Goal: Task Accomplishment & Management: Manage account settings

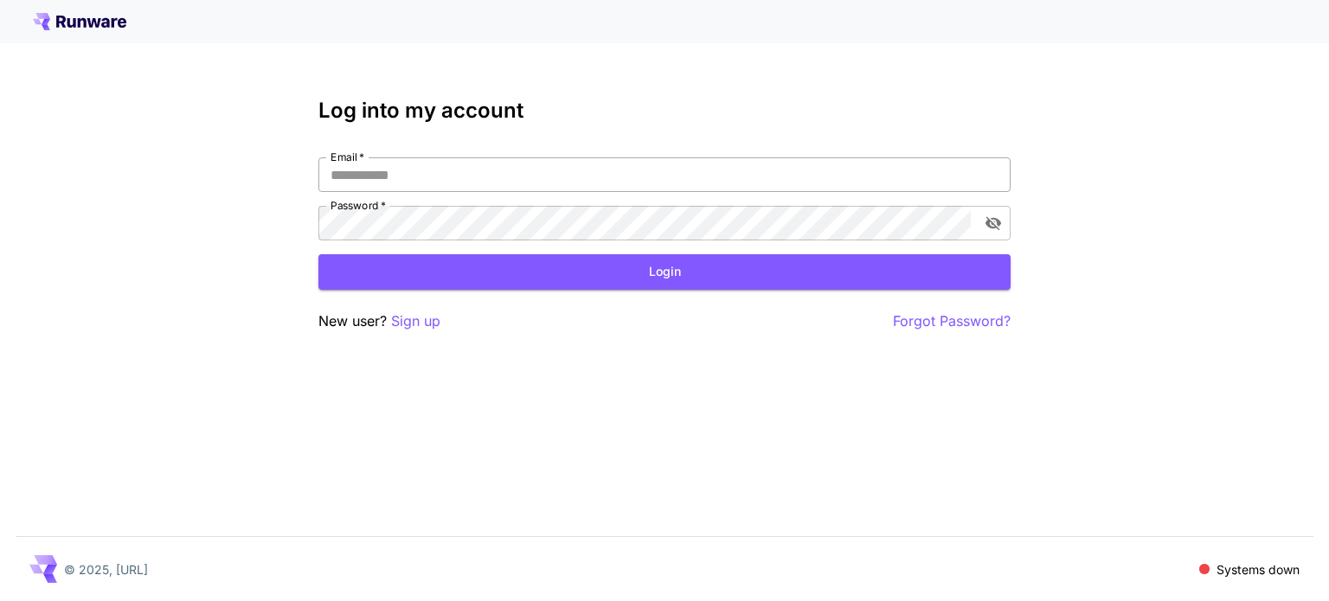
click at [685, 180] on input "Email   *" at bounding box center [664, 174] width 692 height 35
type input "**********"
click at [498, 285] on button "Login" at bounding box center [664, 271] width 692 height 35
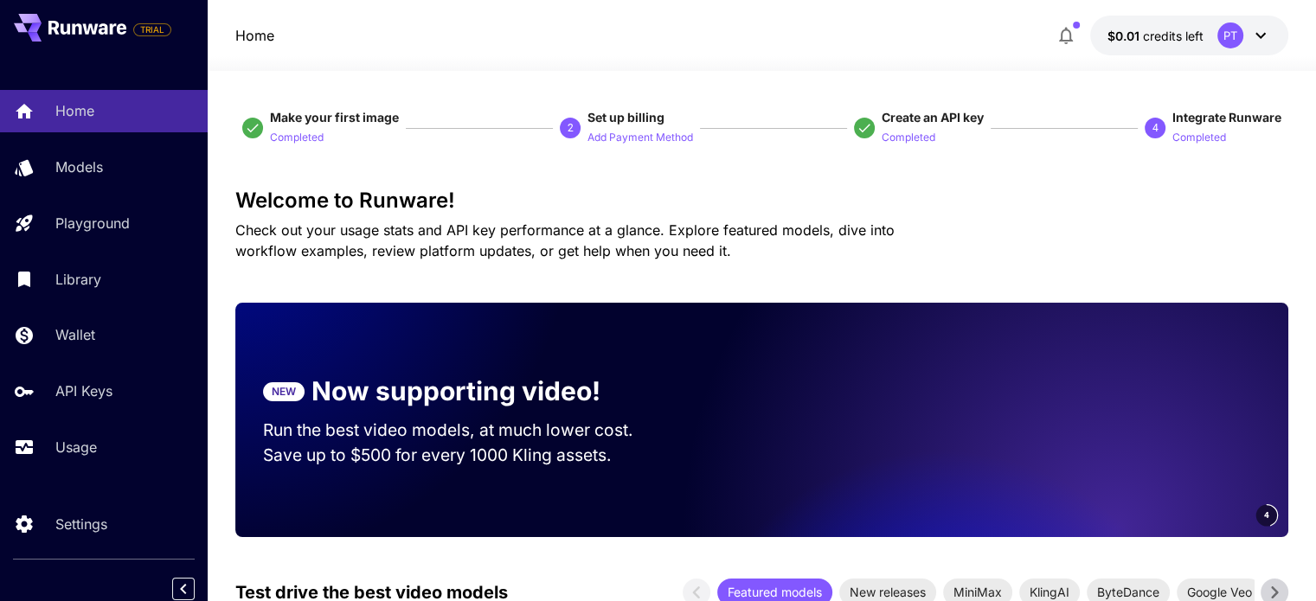
click at [1257, 40] on icon at bounding box center [1260, 35] width 21 height 21
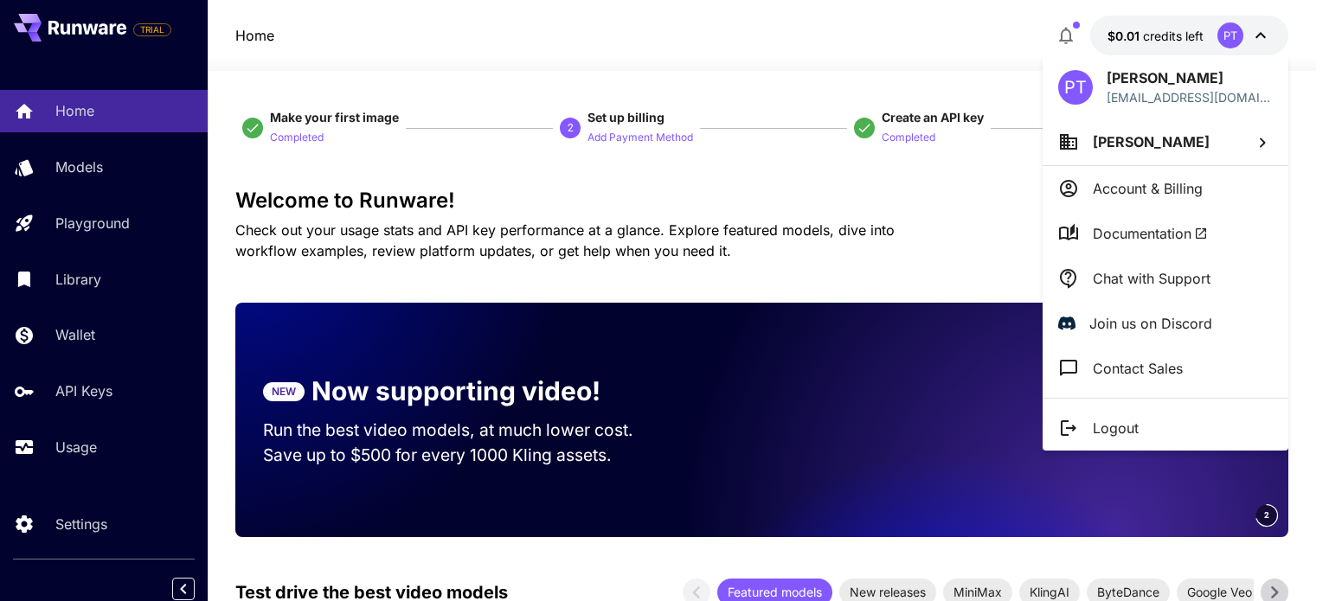
click at [976, 187] on div at bounding box center [664, 300] width 1329 height 601
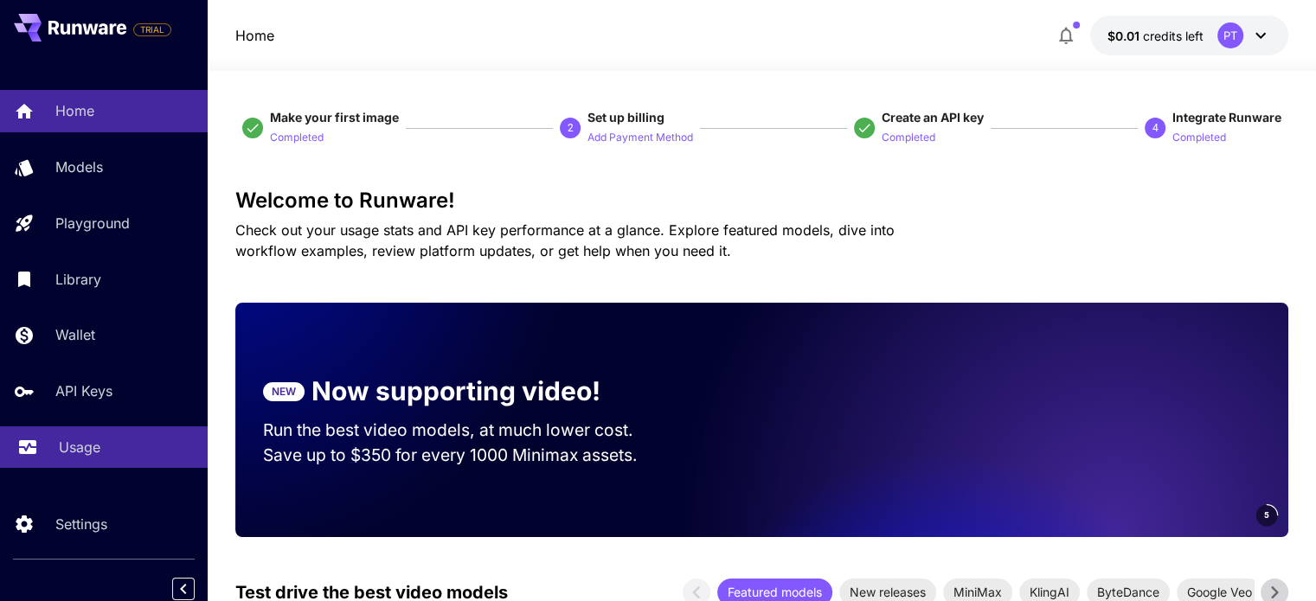
click at [100, 445] on p "Usage" at bounding box center [80, 447] width 42 height 21
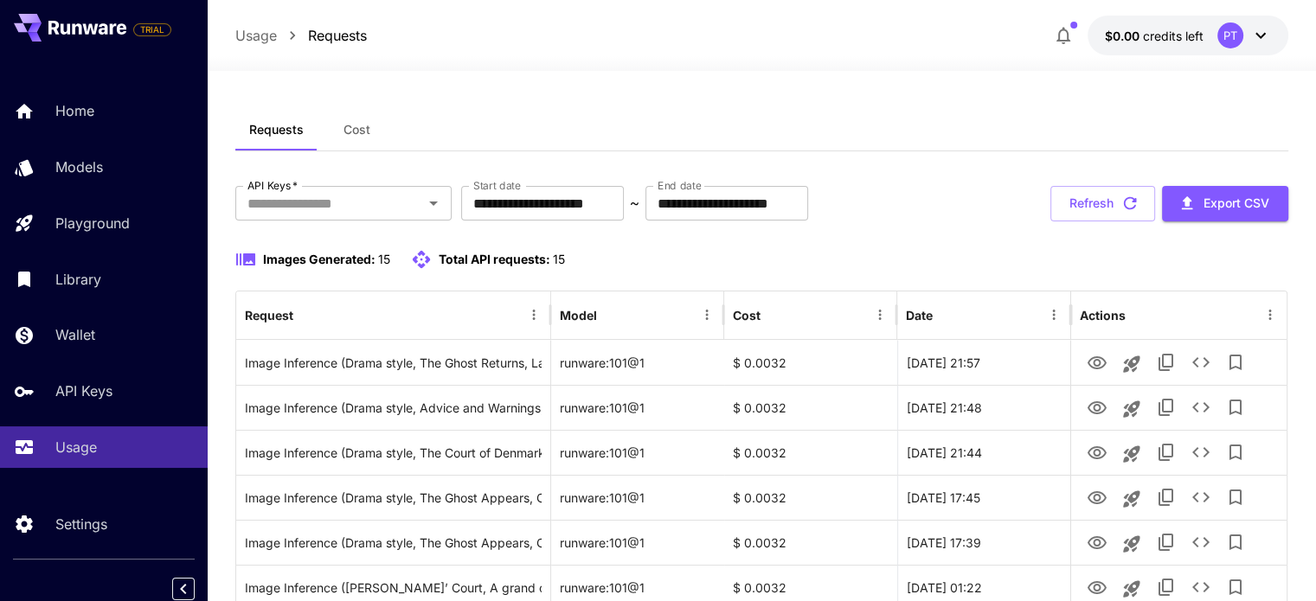
click at [1230, 38] on div "PT" at bounding box center [1230, 35] width 26 height 26
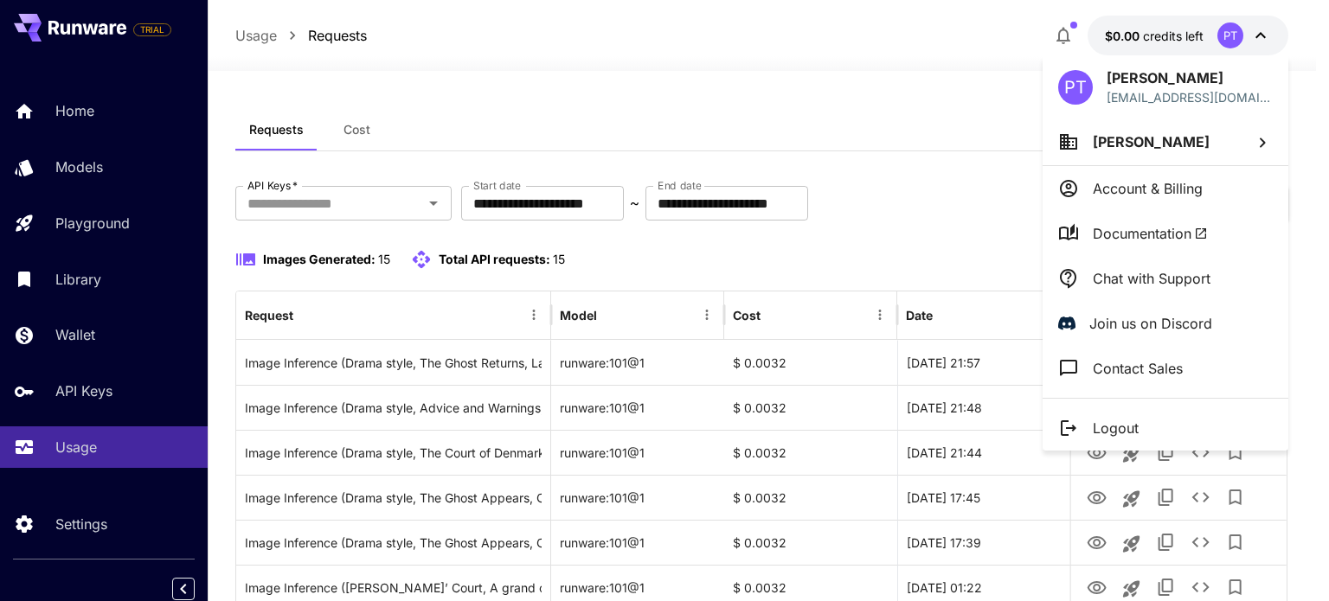
click at [972, 69] on div at bounding box center [664, 300] width 1329 height 601
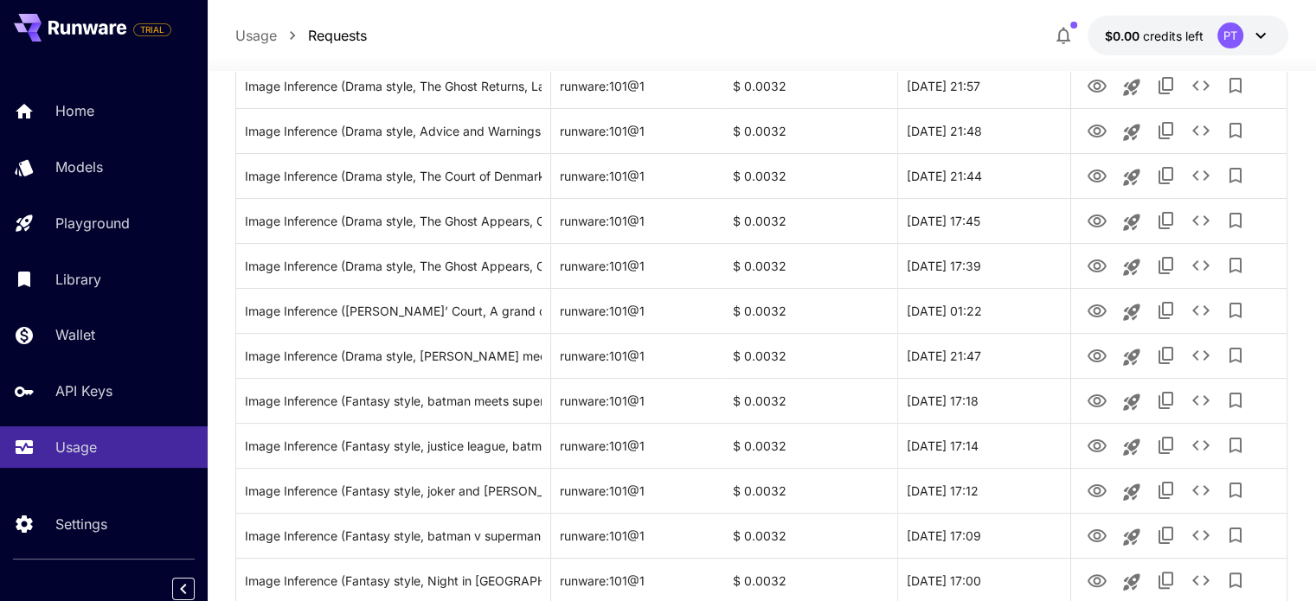
scroll to position [277, 0]
click at [1246, 36] on div "PT" at bounding box center [1244, 35] width 54 height 26
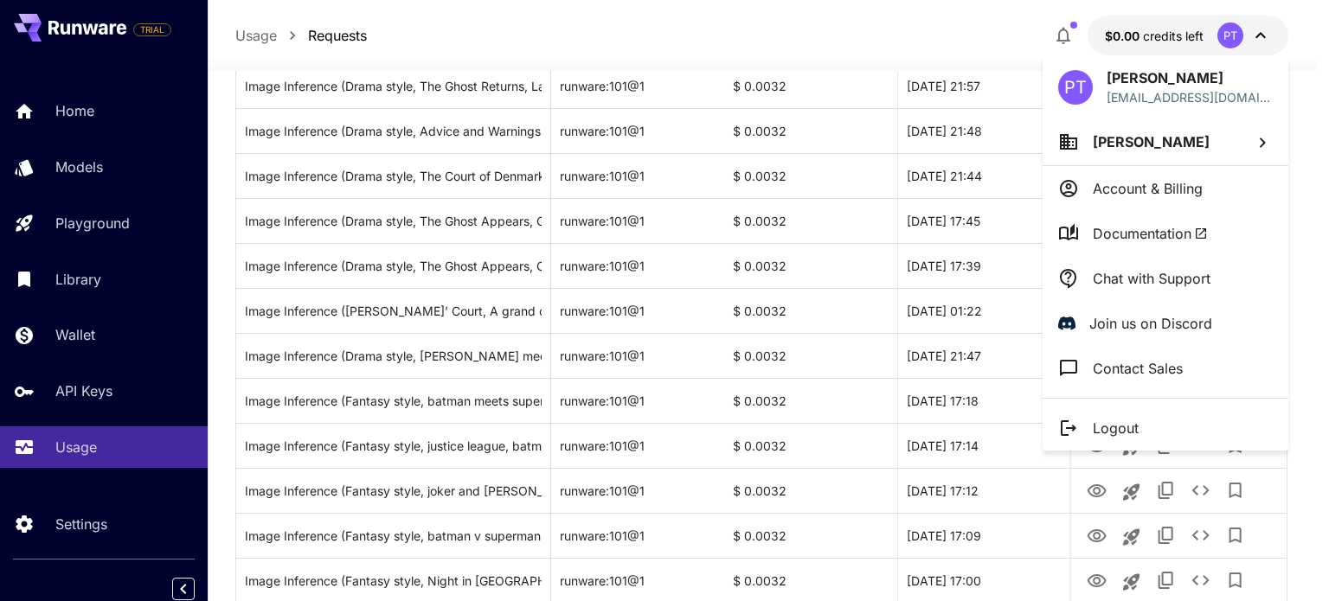
click at [1328, 139] on div at bounding box center [664, 300] width 1329 height 601
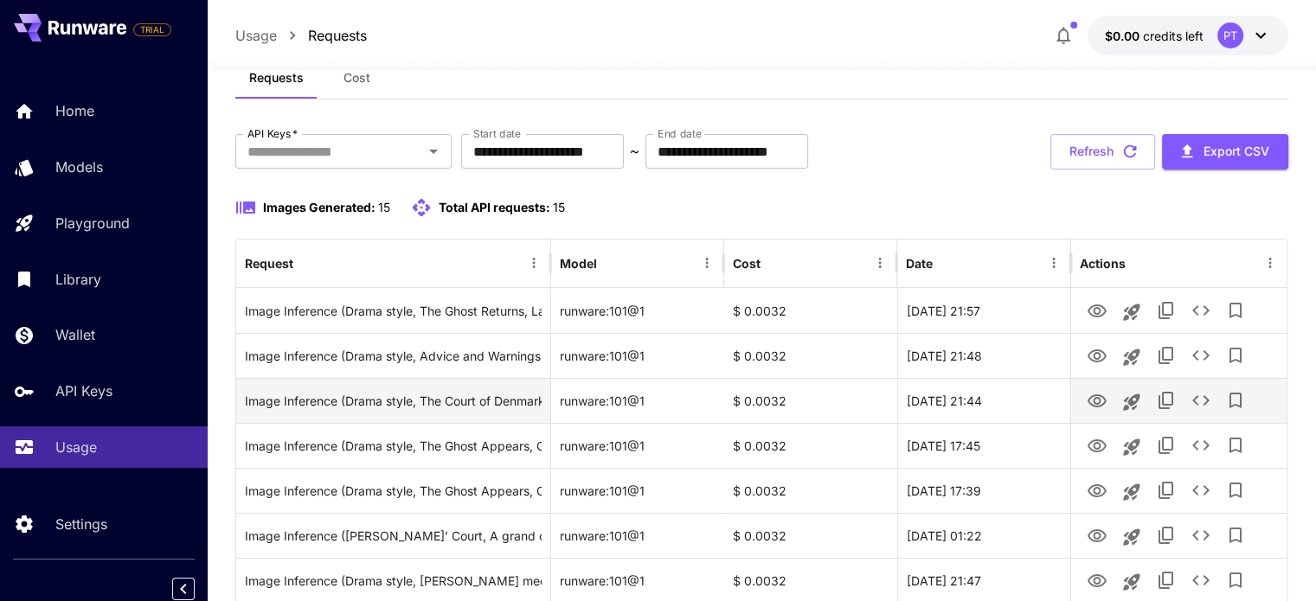
scroll to position [0, 0]
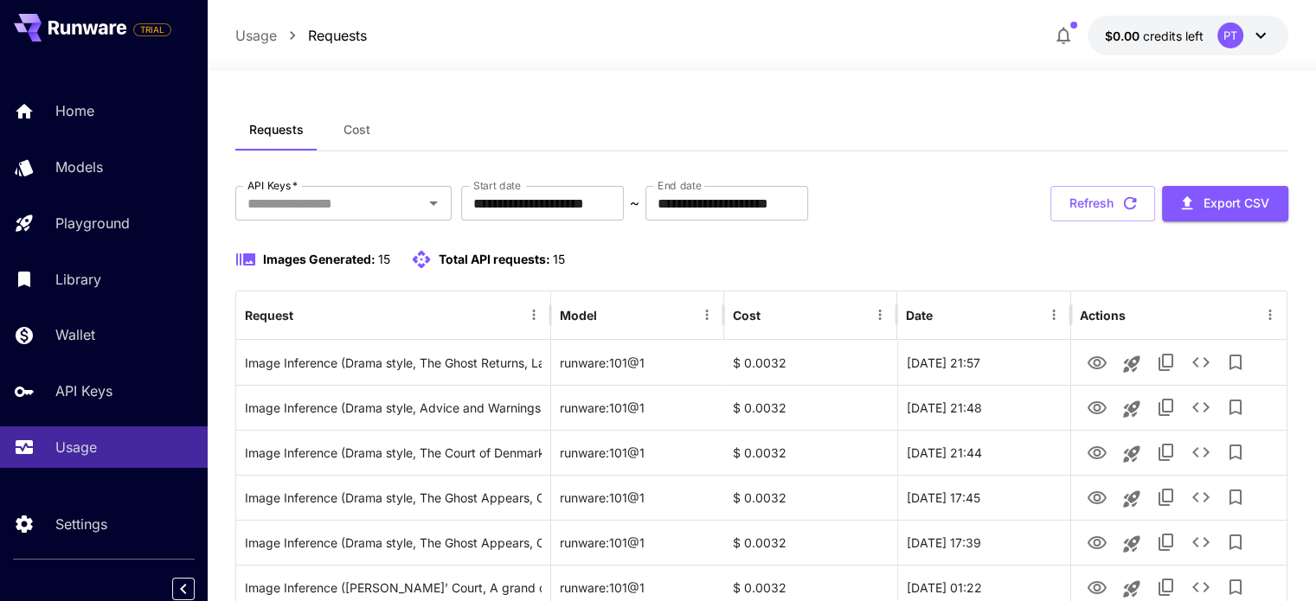
click at [554, 259] on span "15" at bounding box center [559, 259] width 12 height 15
click at [1208, 40] on button "$0.00 credits left PT" at bounding box center [1187, 36] width 201 height 40
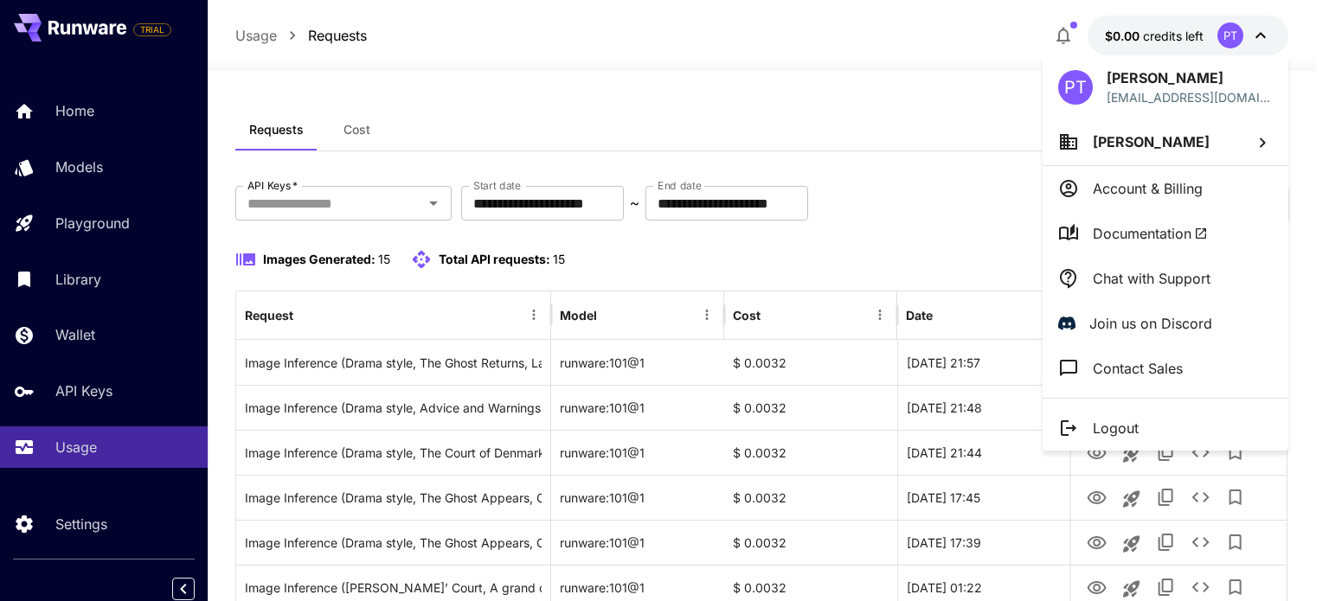
click at [768, 196] on div at bounding box center [664, 300] width 1329 height 601
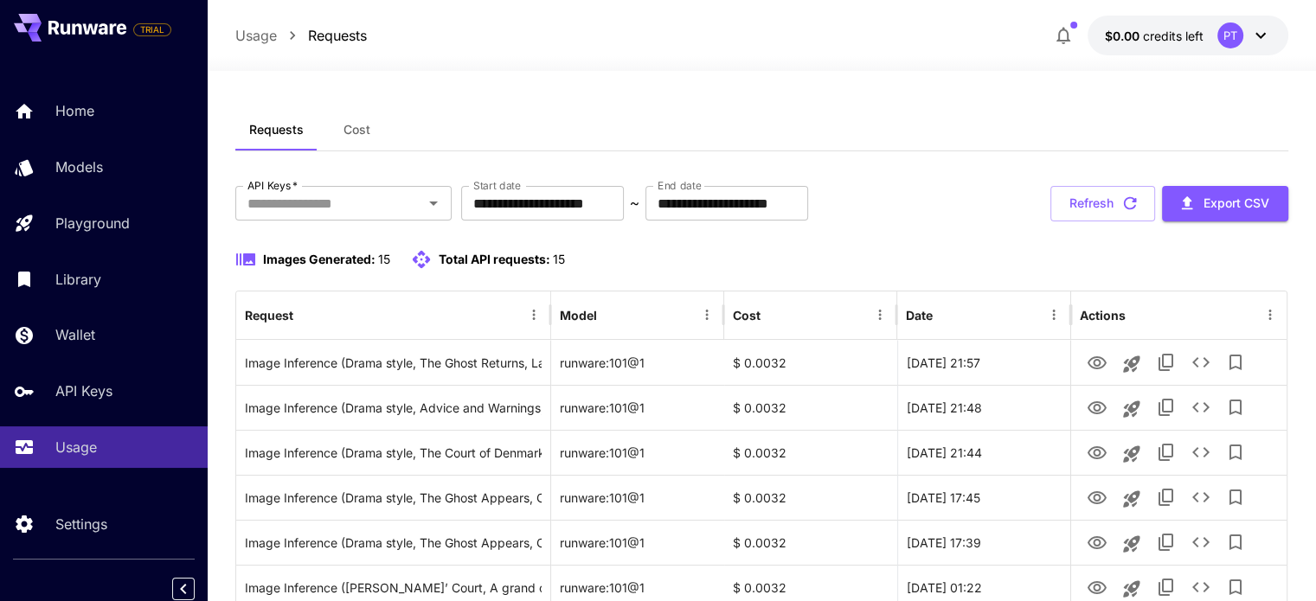
click at [768, 196] on body "**********" at bounding box center [658, 556] width 1316 height 1113
click at [796, 208] on input "**********" at bounding box center [726, 203] width 163 height 35
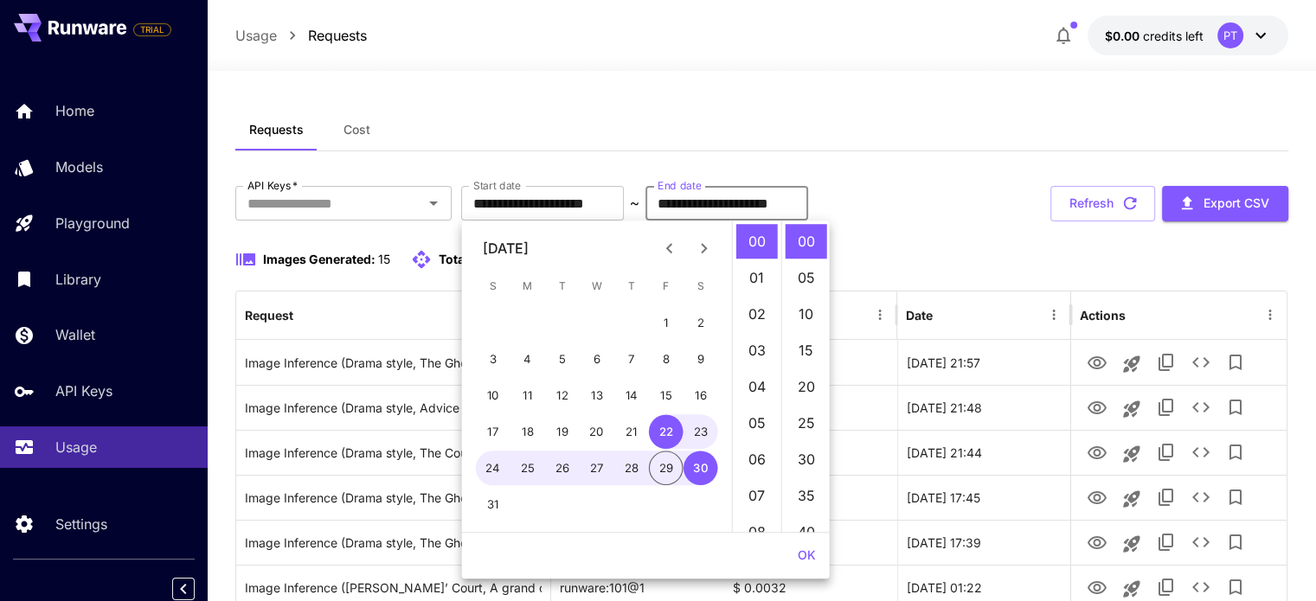
click at [796, 208] on input "**********" at bounding box center [726, 203] width 163 height 35
click at [498, 492] on button "31" at bounding box center [493, 504] width 35 height 35
click at [709, 248] on icon "Next month" at bounding box center [704, 248] width 21 height 21
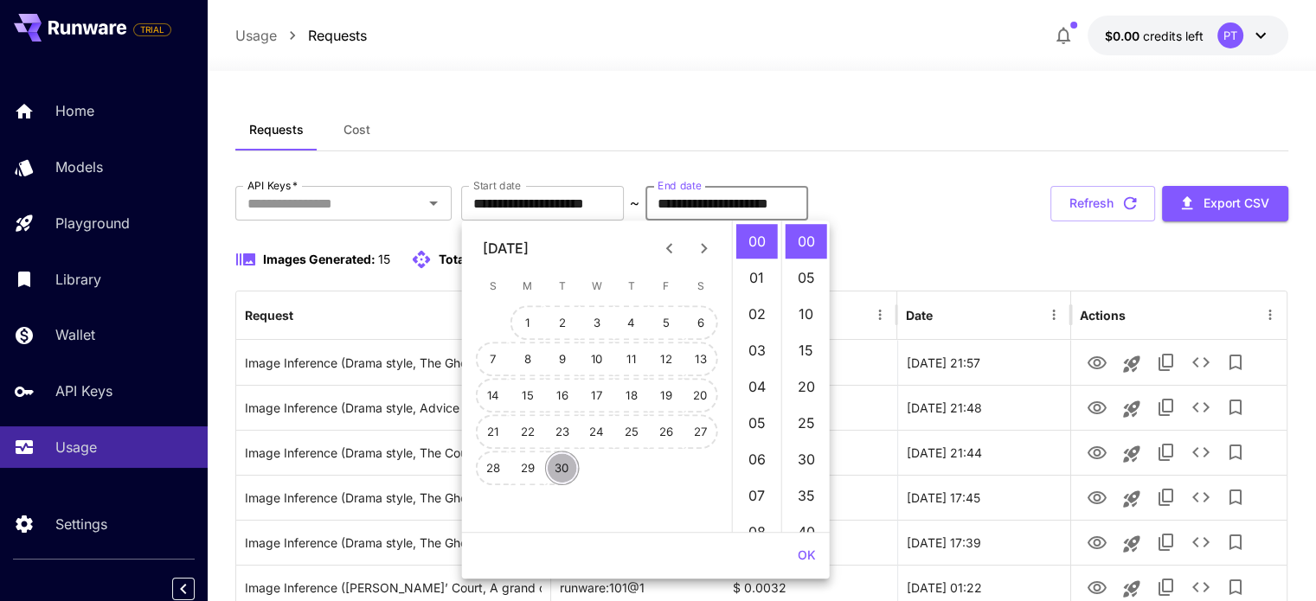
click at [571, 470] on button "30" at bounding box center [562, 468] width 35 height 35
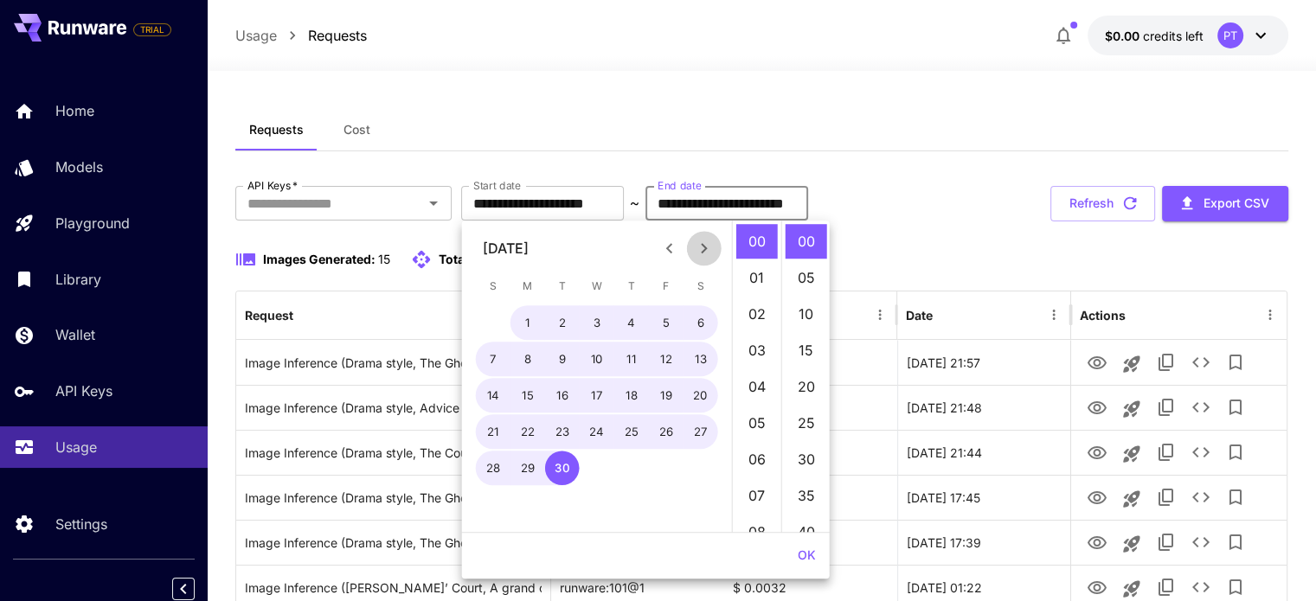
click at [708, 248] on icon "Next month" at bounding box center [704, 248] width 21 height 21
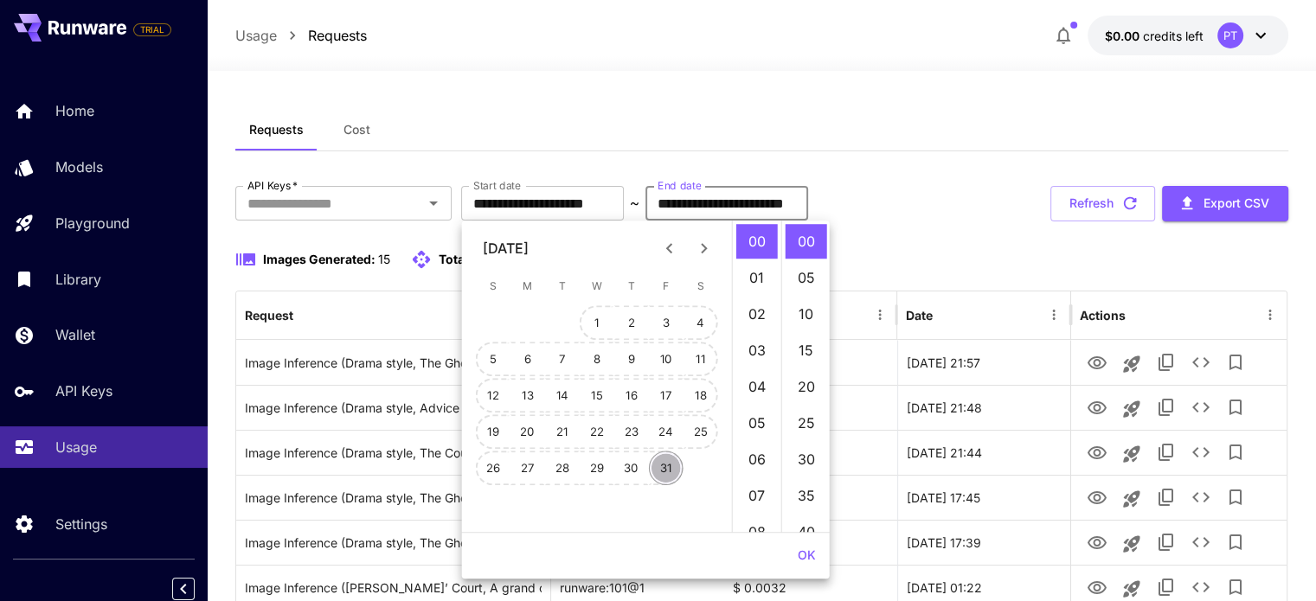
click at [665, 463] on button "31" at bounding box center [666, 468] width 35 height 35
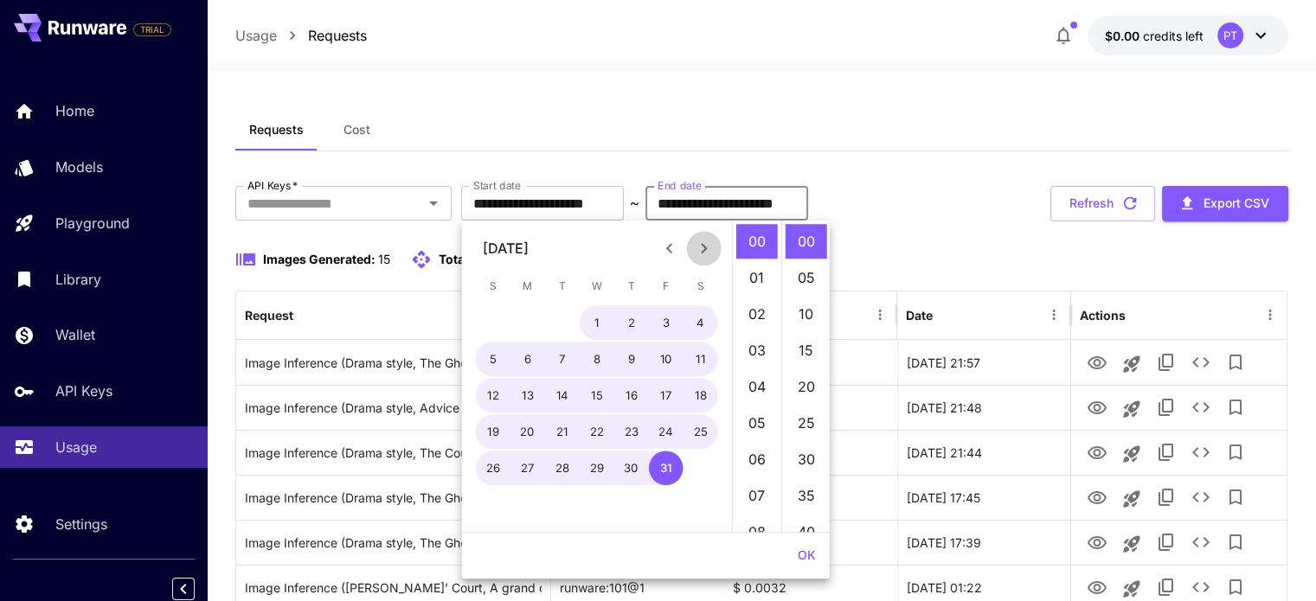
click at [709, 247] on icon "Next month" at bounding box center [704, 248] width 21 height 21
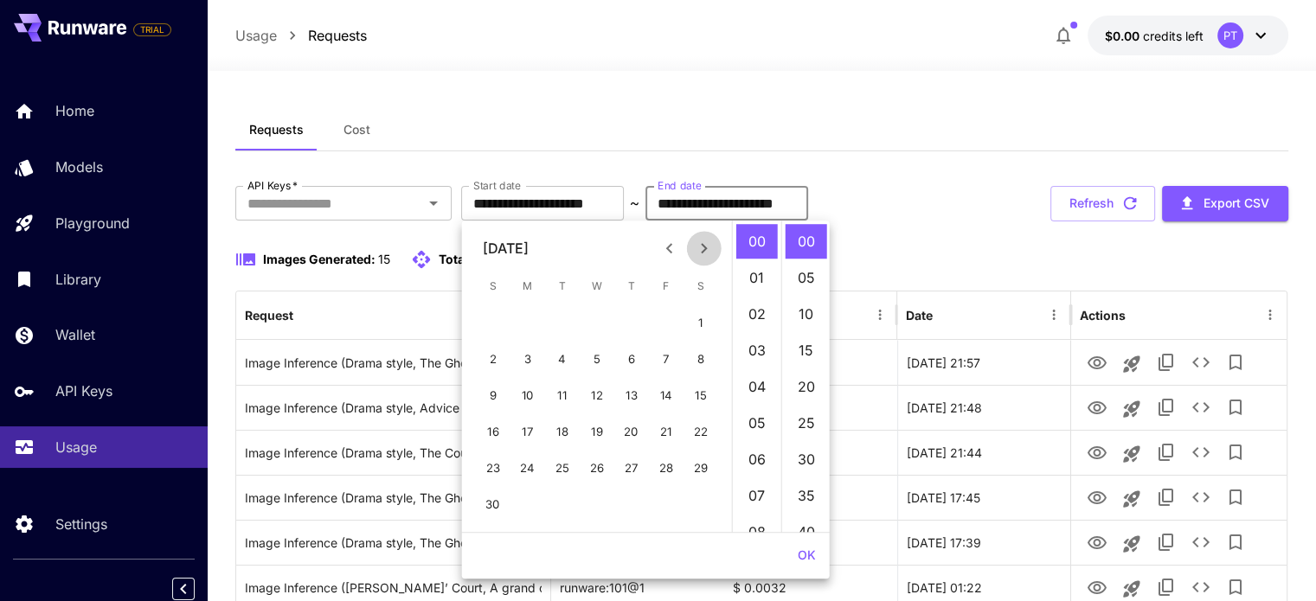
click at [709, 247] on icon "Next month" at bounding box center [704, 248] width 21 height 21
click at [586, 470] on button "31" at bounding box center [597, 468] width 35 height 35
type input "**********"
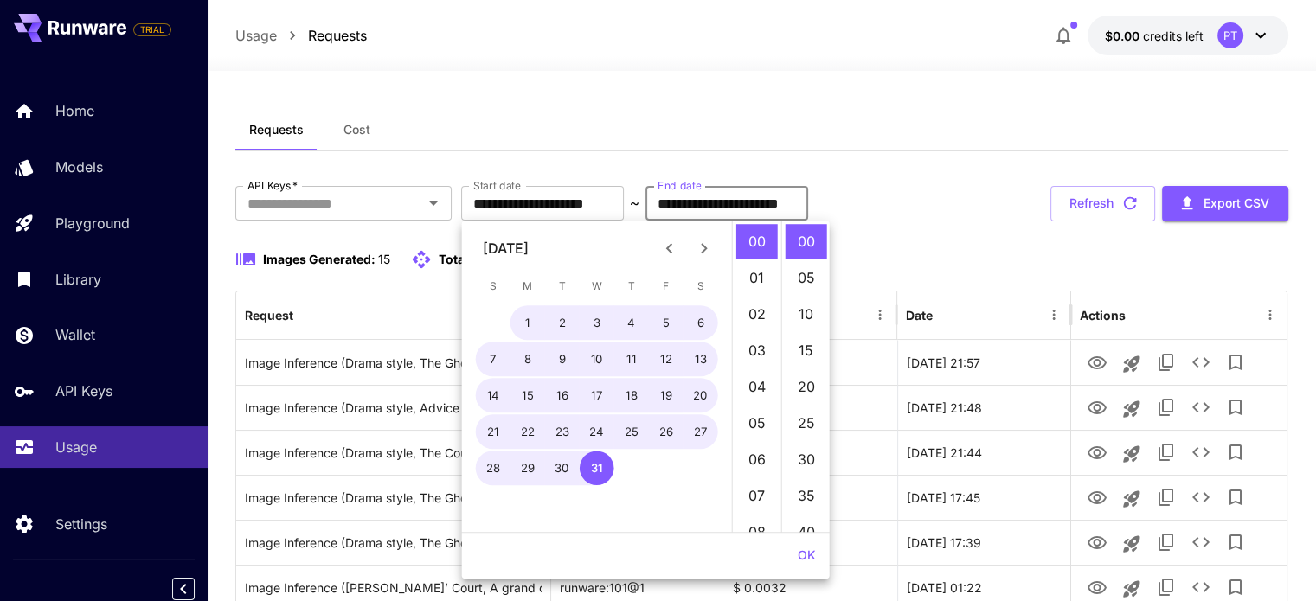
click at [893, 131] on div "Requests Cost" at bounding box center [761, 130] width 1053 height 42
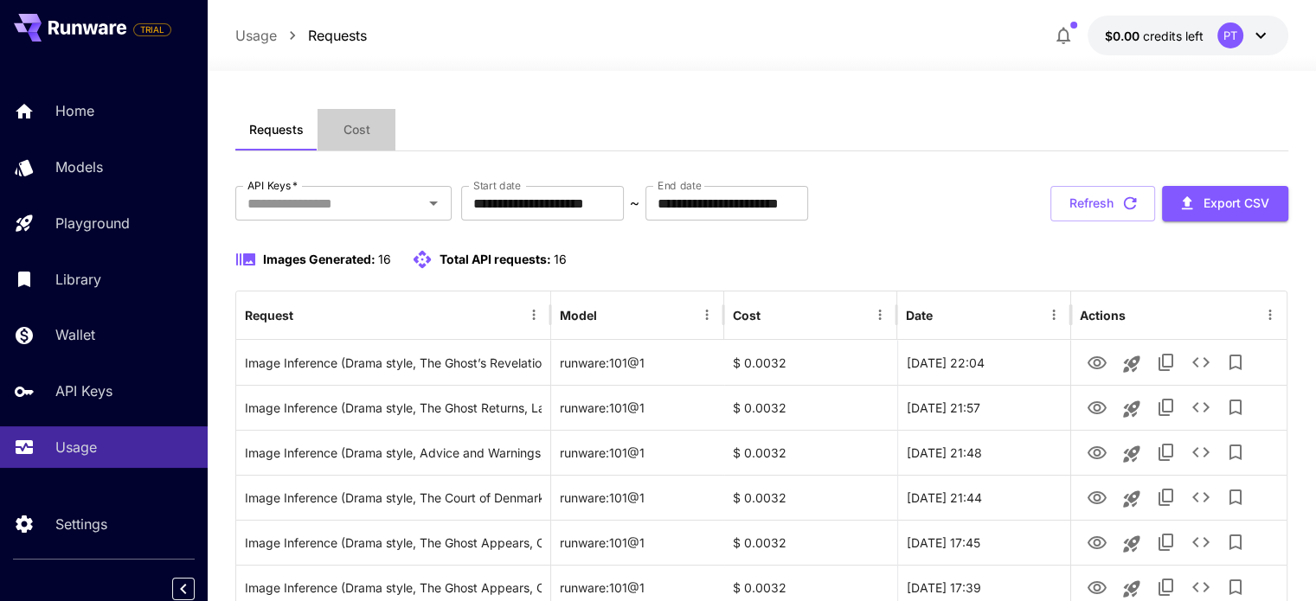
click at [361, 127] on span "Cost" at bounding box center [356, 130] width 27 height 16
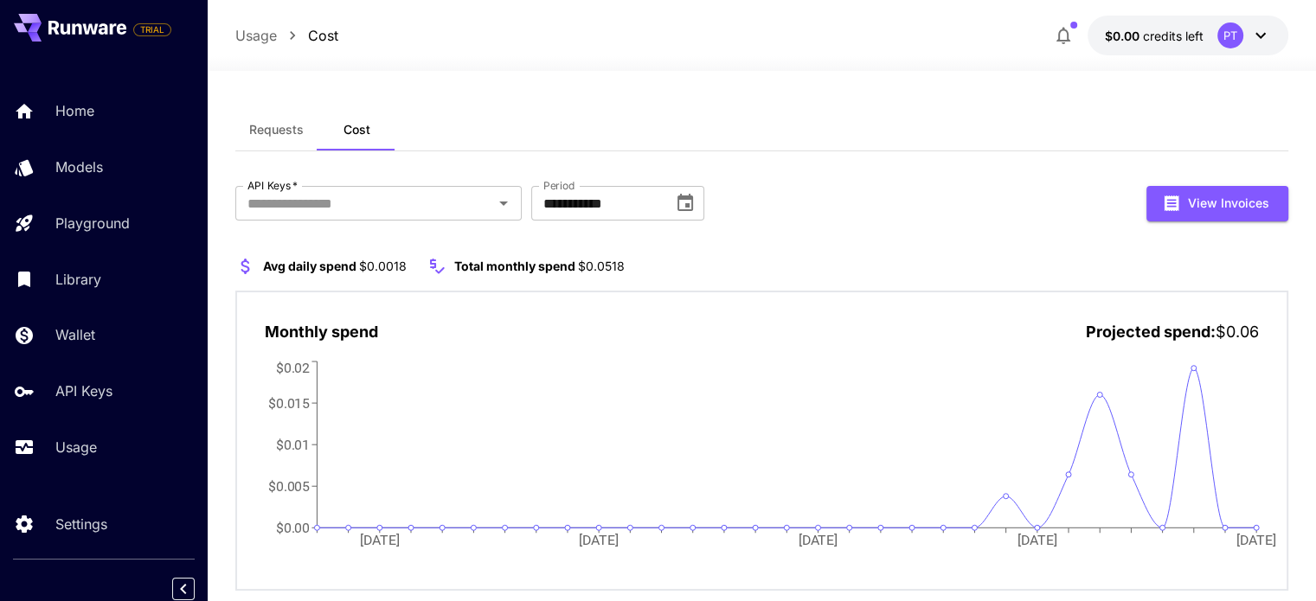
click at [391, 267] on span "$0.0018" at bounding box center [383, 266] width 48 height 15
click at [581, 266] on span "$0.0518" at bounding box center [601, 266] width 47 height 15
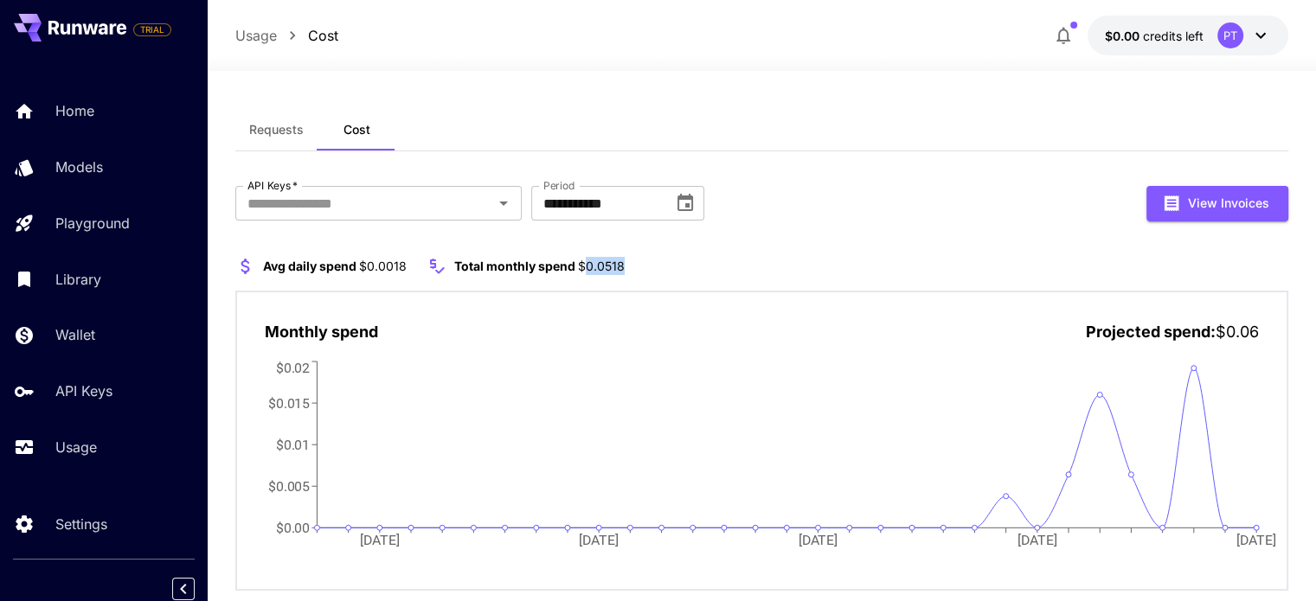
click at [581, 266] on span "$0.0518" at bounding box center [601, 266] width 47 height 15
click at [1019, 139] on div "Requests Cost" at bounding box center [761, 130] width 1053 height 42
